Goal: Navigation & Orientation: Find specific page/section

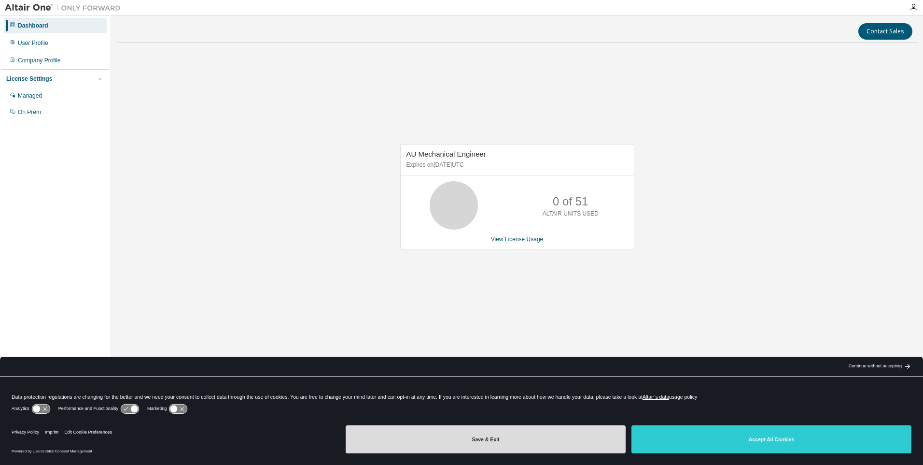
click at [475, 442] on button "Save & Exit" at bounding box center [486, 439] width 280 height 28
